Goal: Task Accomplishment & Management: Manage account settings

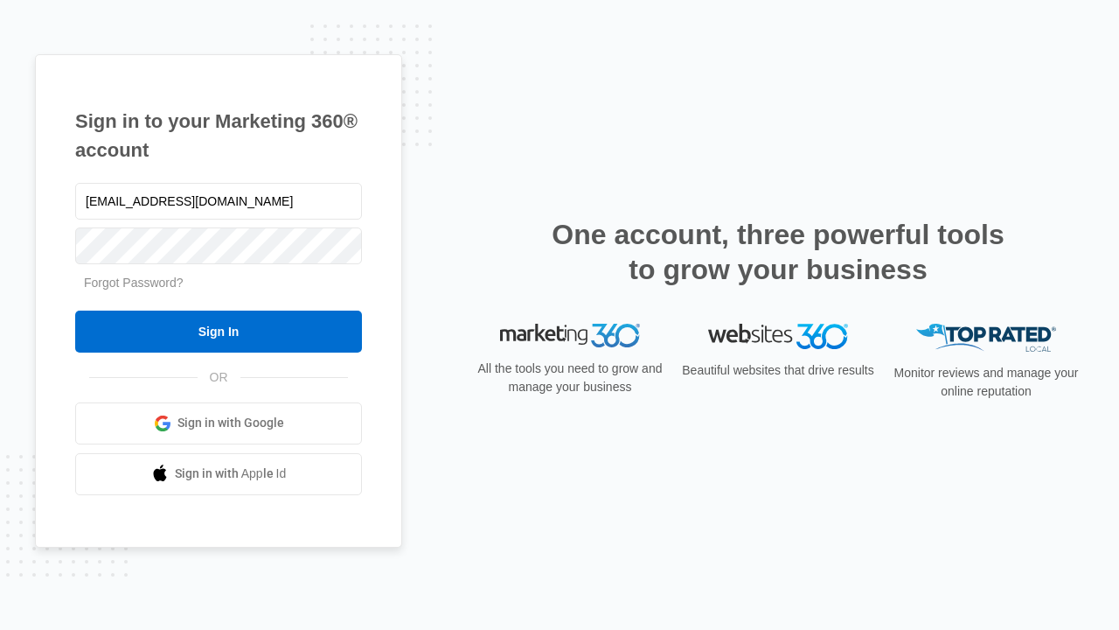
type input "dankie614@gmail.com"
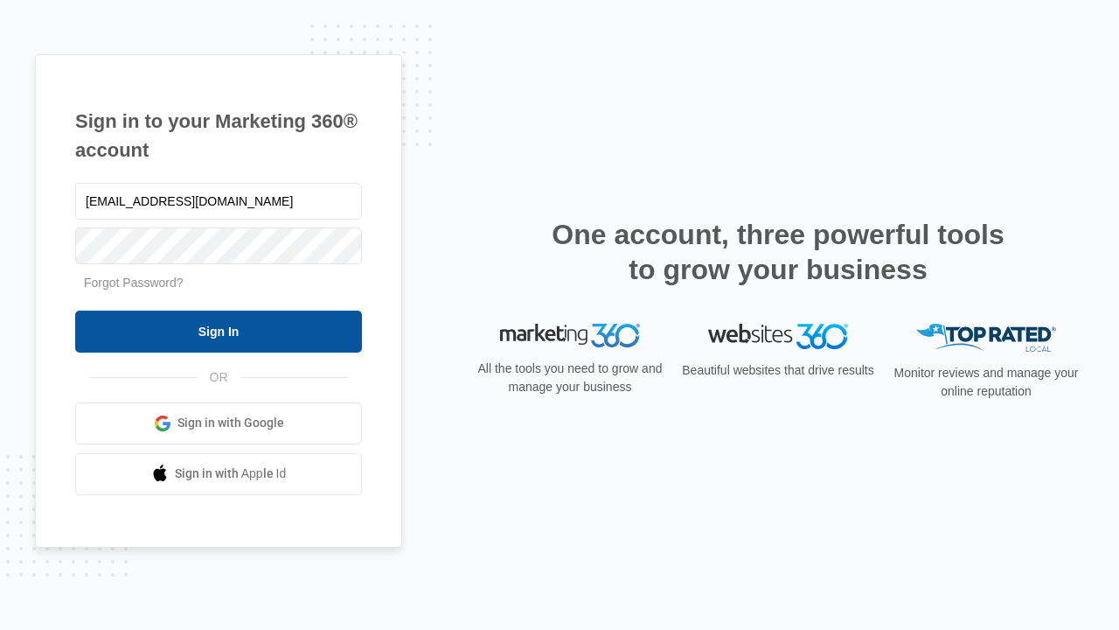
click at [219, 331] on input "Sign In" at bounding box center [218, 331] width 287 height 42
